Goal: Information Seeking & Learning: Learn about a topic

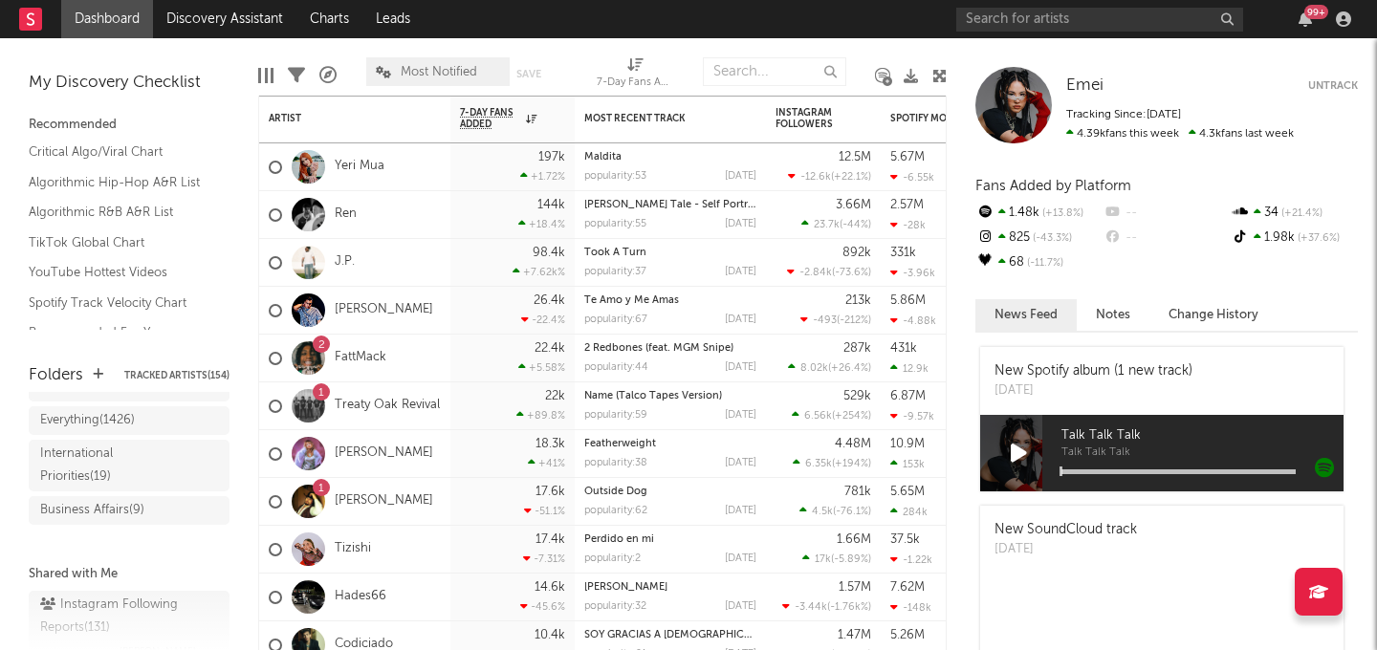
scroll to position [135, 0]
click at [127, 503] on div "Business Affairs ( 9 )" at bounding box center [92, 498] width 104 height 23
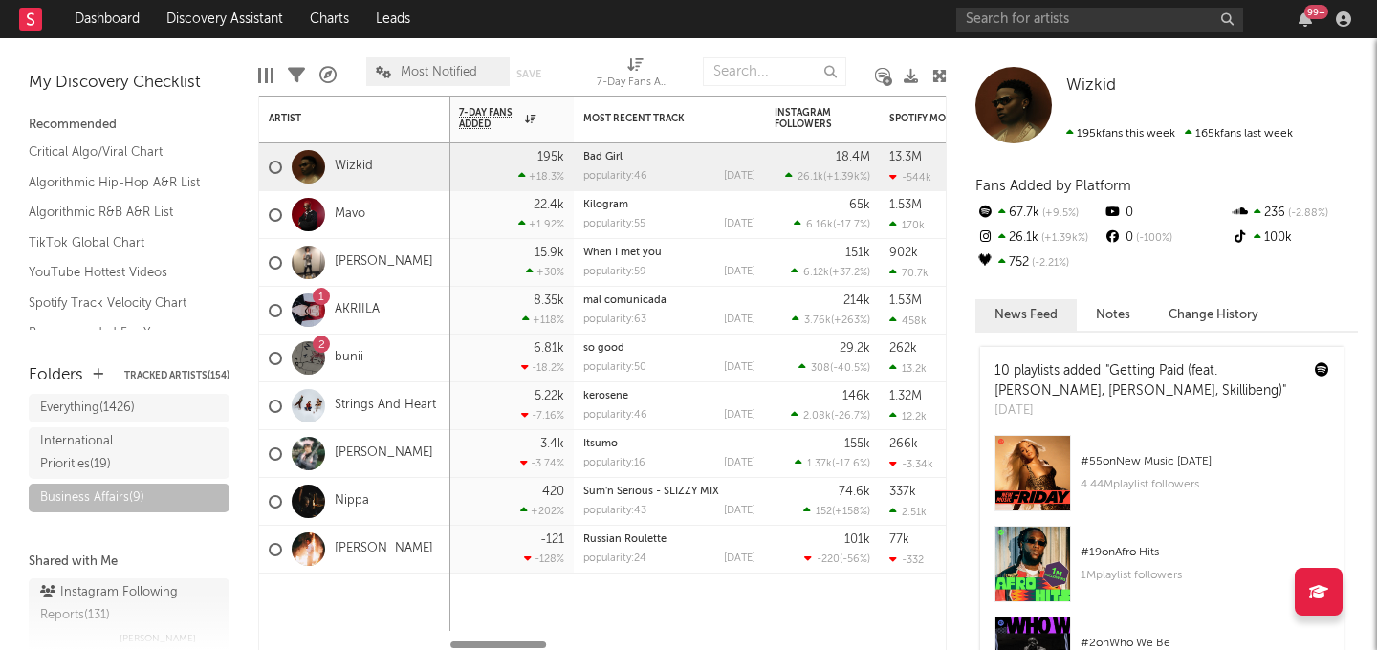
click at [442, 64] on span "Most Notified" at bounding box center [437, 71] width 143 height 29
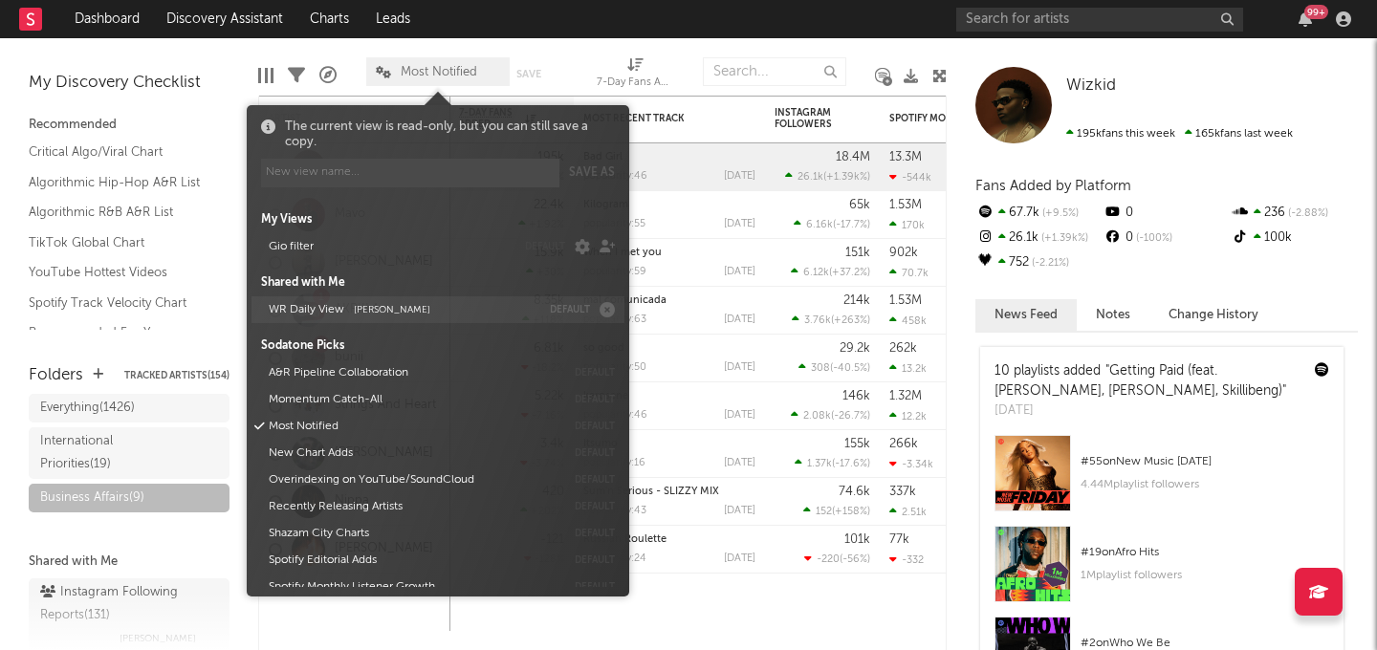
click at [388, 308] on span "[PERSON_NAME]" at bounding box center [392, 310] width 77 height 10
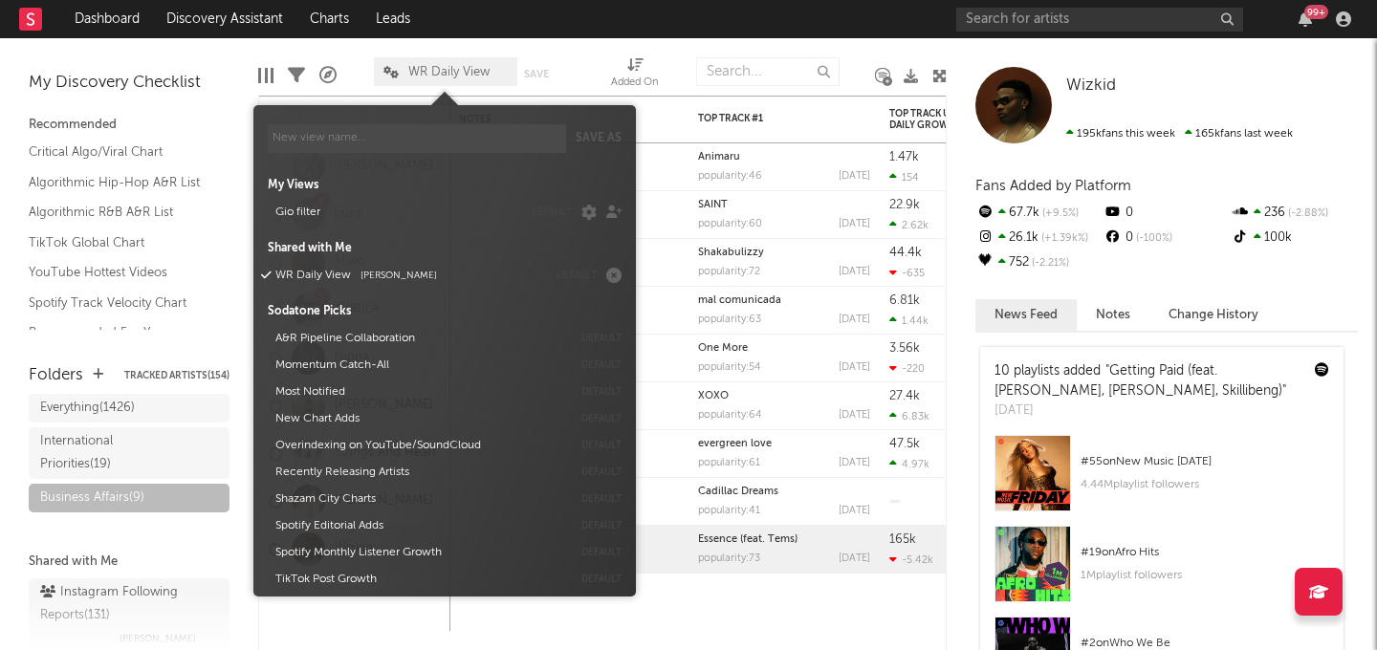
click at [730, 50] on div at bounding box center [767, 72] width 143 height 48
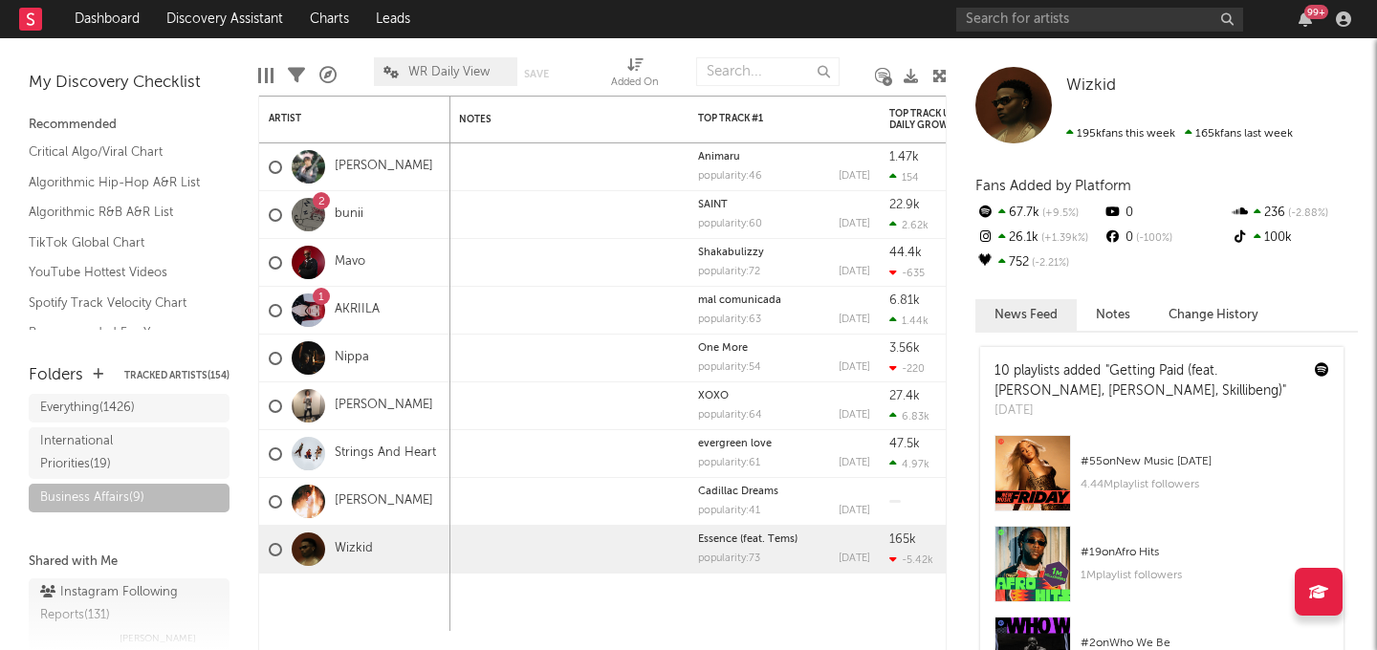
click at [912, 74] on icon at bounding box center [911, 76] width 14 height 14
click at [371, 168] on link "[PERSON_NAME]" at bounding box center [384, 167] width 99 height 16
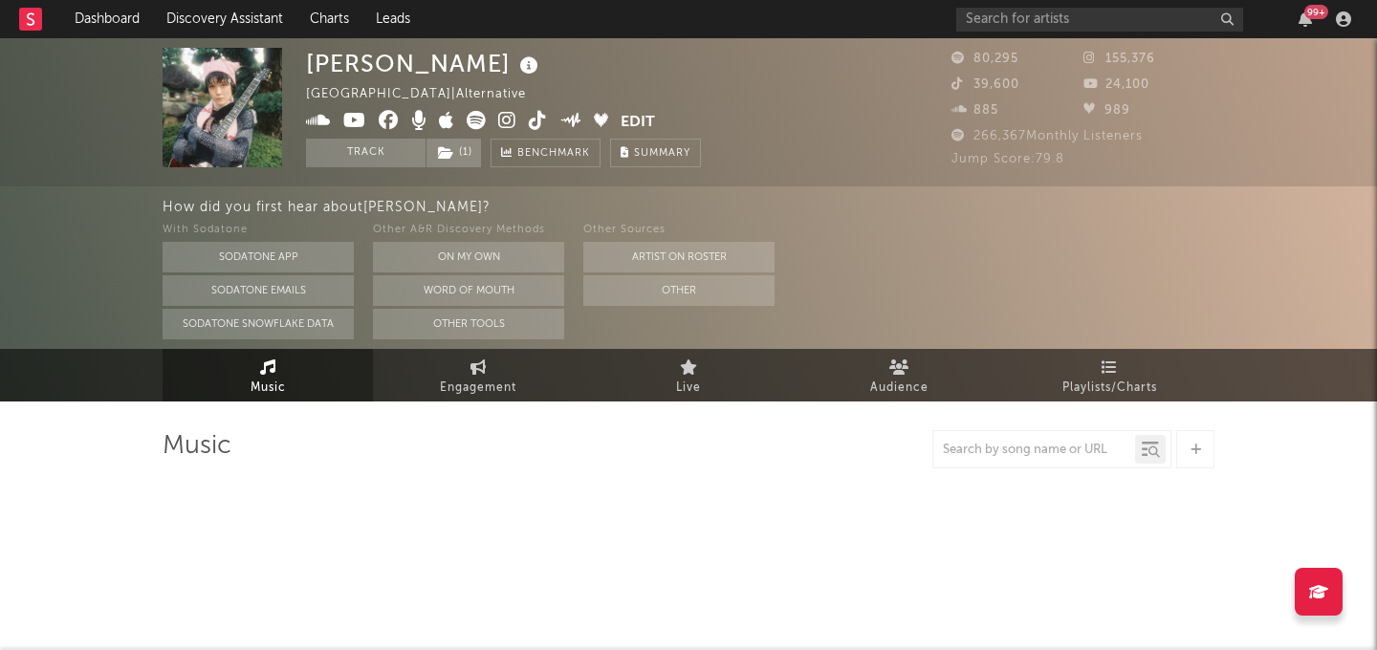
select select "6m"
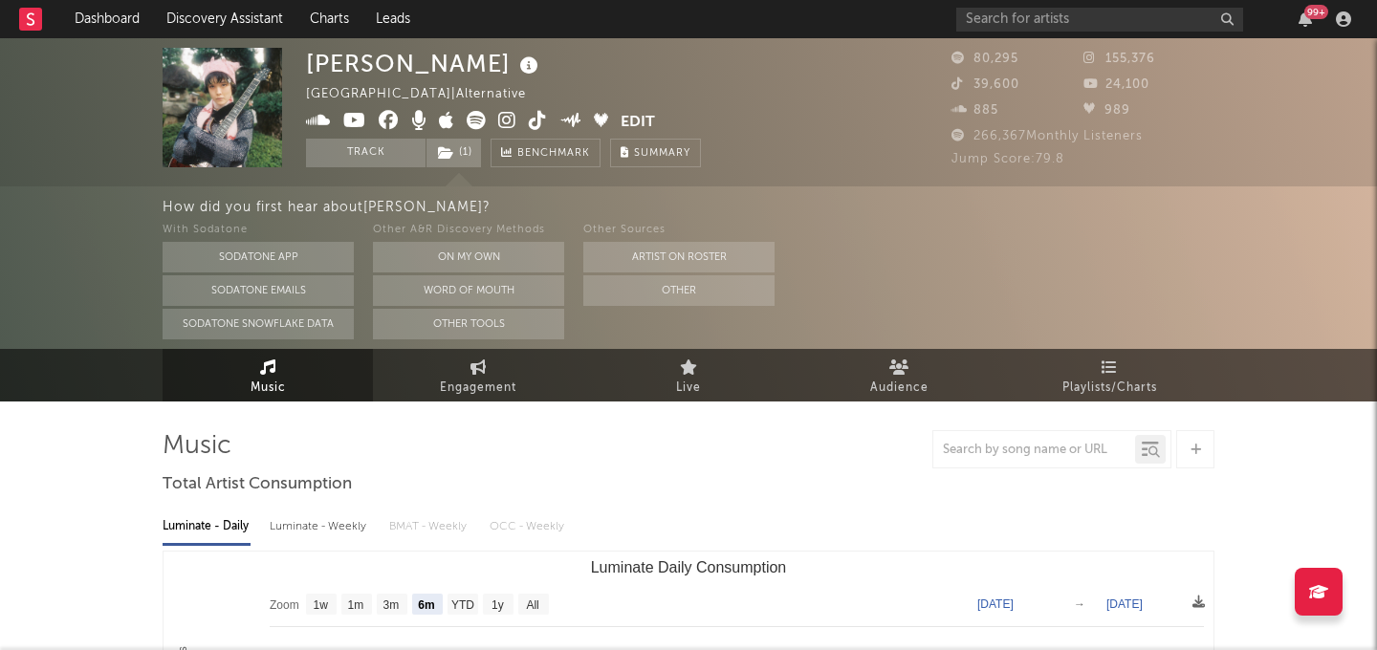
click at [505, 120] on icon at bounding box center [507, 120] width 18 height 19
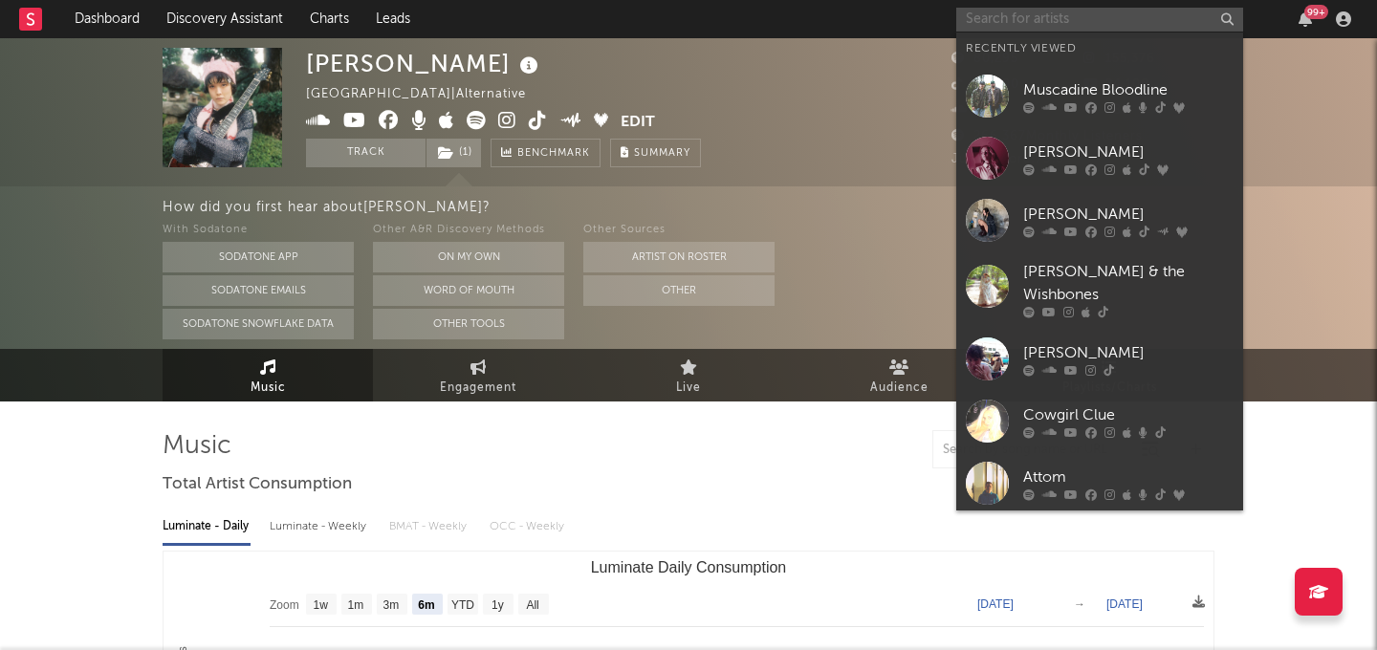
click at [988, 13] on input "text" at bounding box center [1100, 20] width 287 height 24
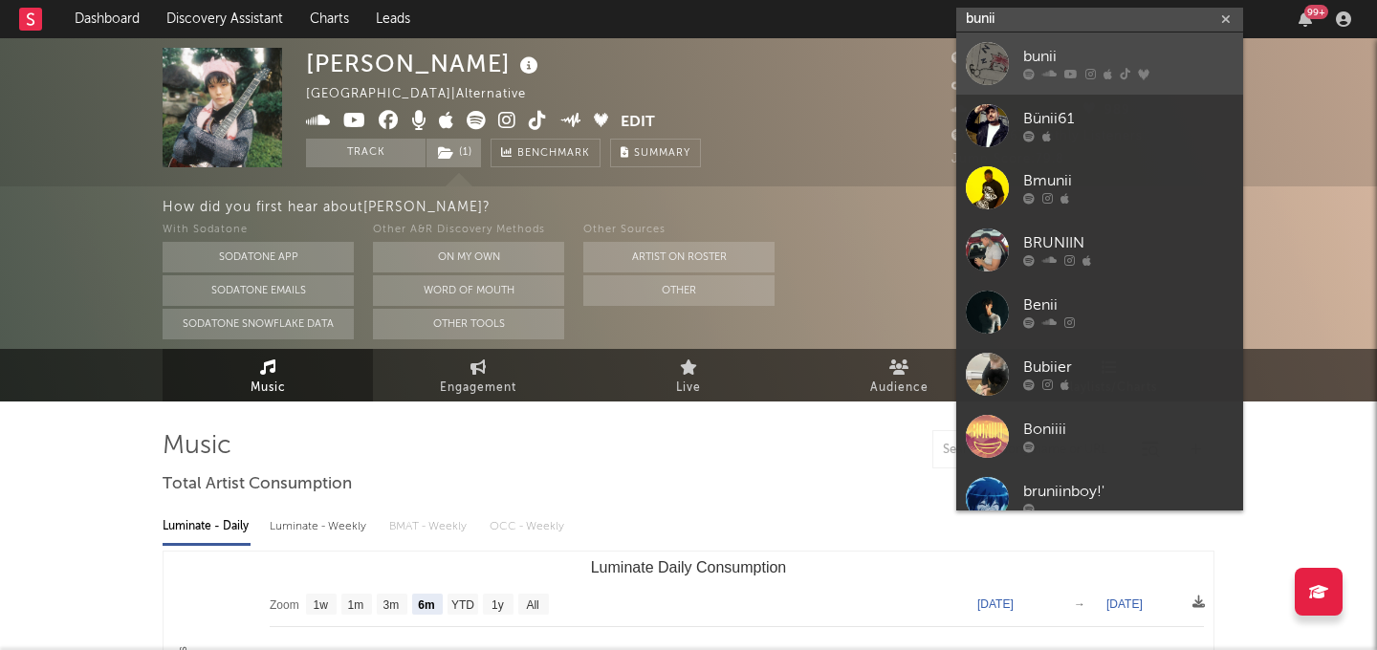
type input "bunii"
click at [1065, 66] on div "bunii" at bounding box center [1129, 57] width 210 height 23
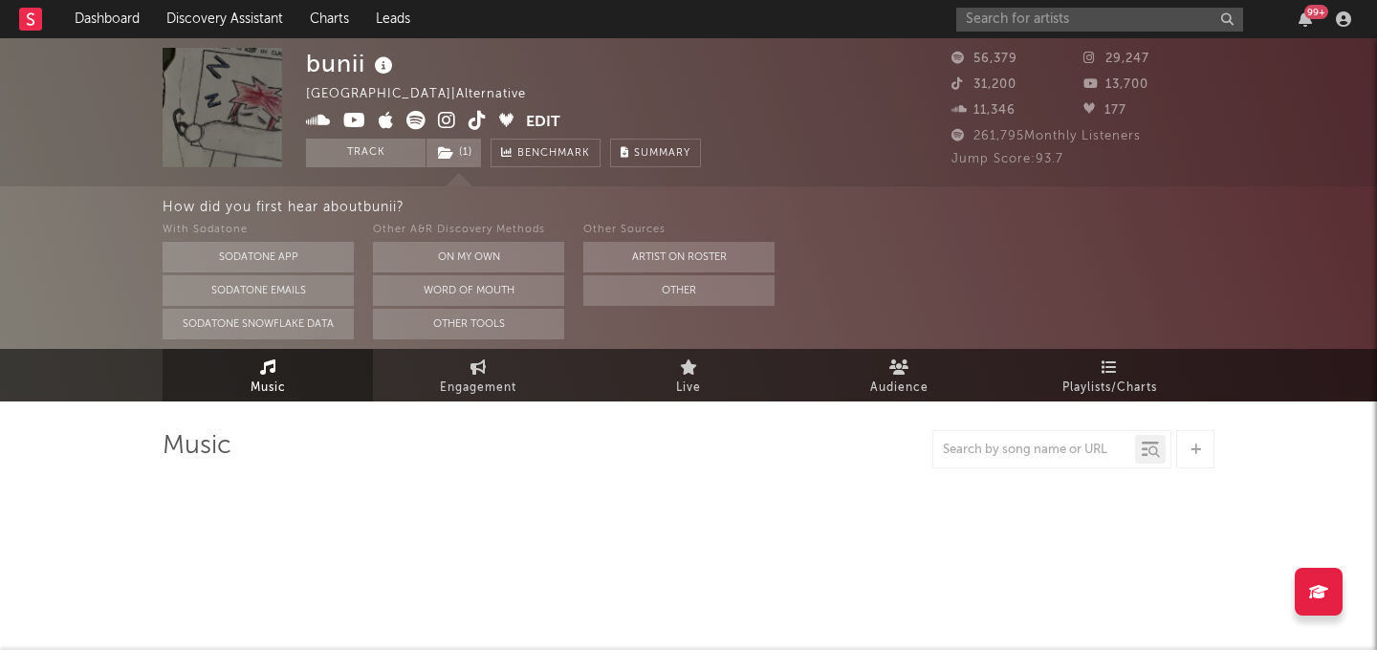
select select "6m"
